Goal: Information Seeking & Learning: Check status

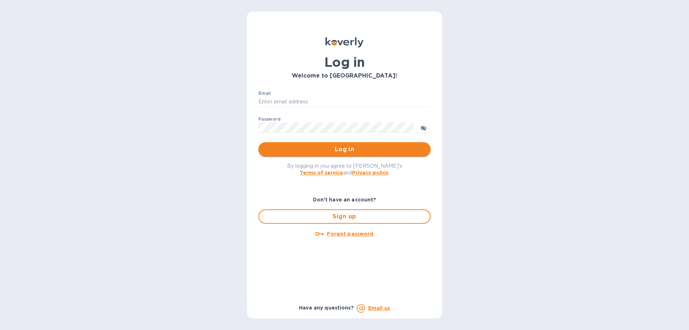
type input "josh@luxflooring.com"
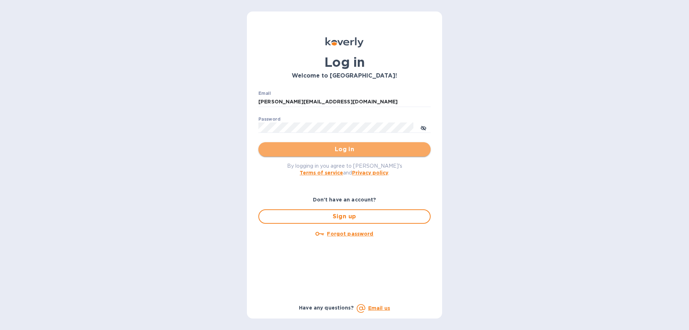
click at [349, 145] on span "Log in" at bounding box center [344, 149] width 161 height 9
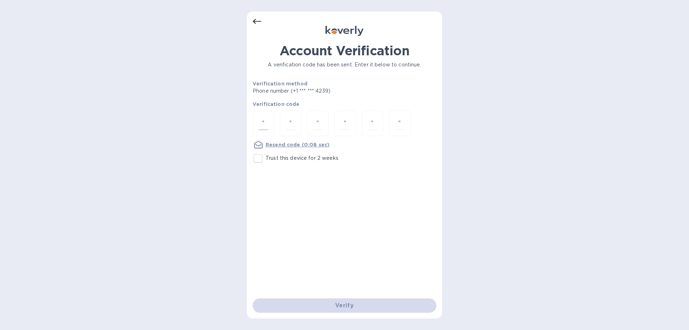
click at [259, 123] on input "number" at bounding box center [263, 123] width 9 height 13
type input "5"
type input "3"
type input "5"
type input "8"
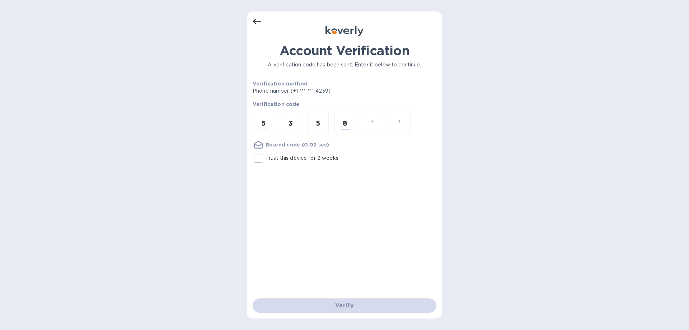
type input "0"
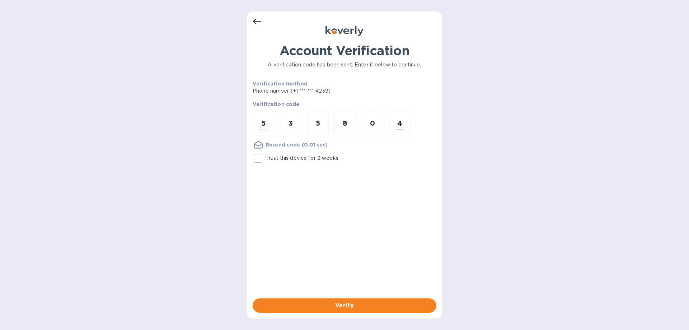
type input "4"
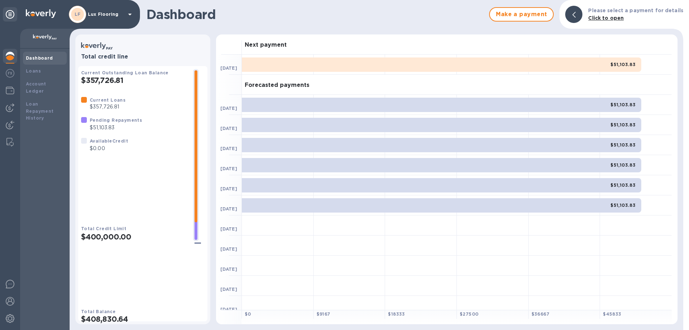
click at [611, 19] on b "Click to open" at bounding box center [606, 18] width 36 height 6
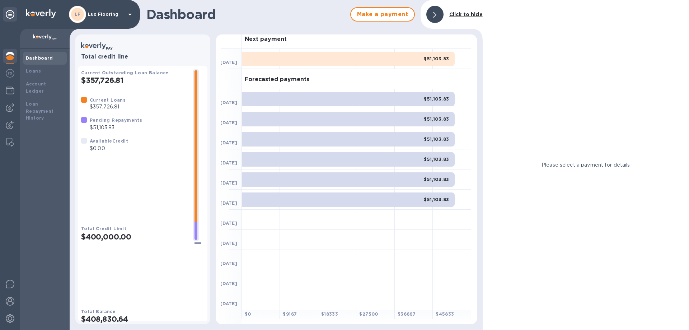
scroll to position [6, 0]
click at [49, 79] on div "Account Ledger" at bounding box center [45, 87] width 44 height 20
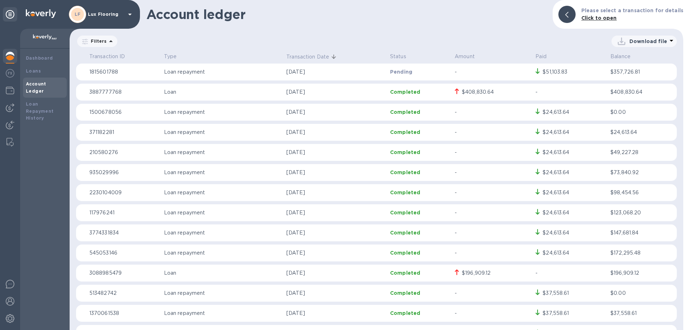
click at [271, 68] on p "Loan repayment" at bounding box center [222, 72] width 117 height 8
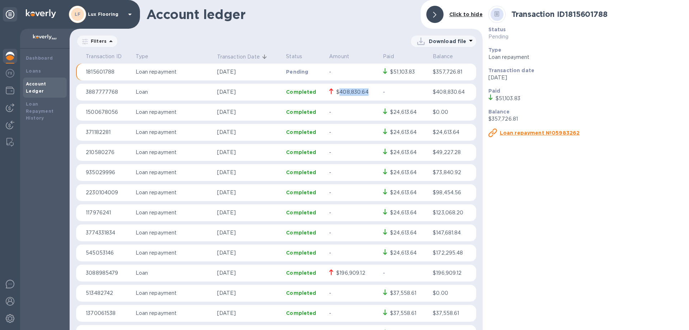
drag, startPoint x: 367, startPoint y: 91, endPoint x: 335, endPoint y: 93, distance: 32.7
click at [335, 93] on div "$408,830.64" at bounding box center [353, 92] width 48 height 8
